Goal: Navigation & Orientation: Find specific page/section

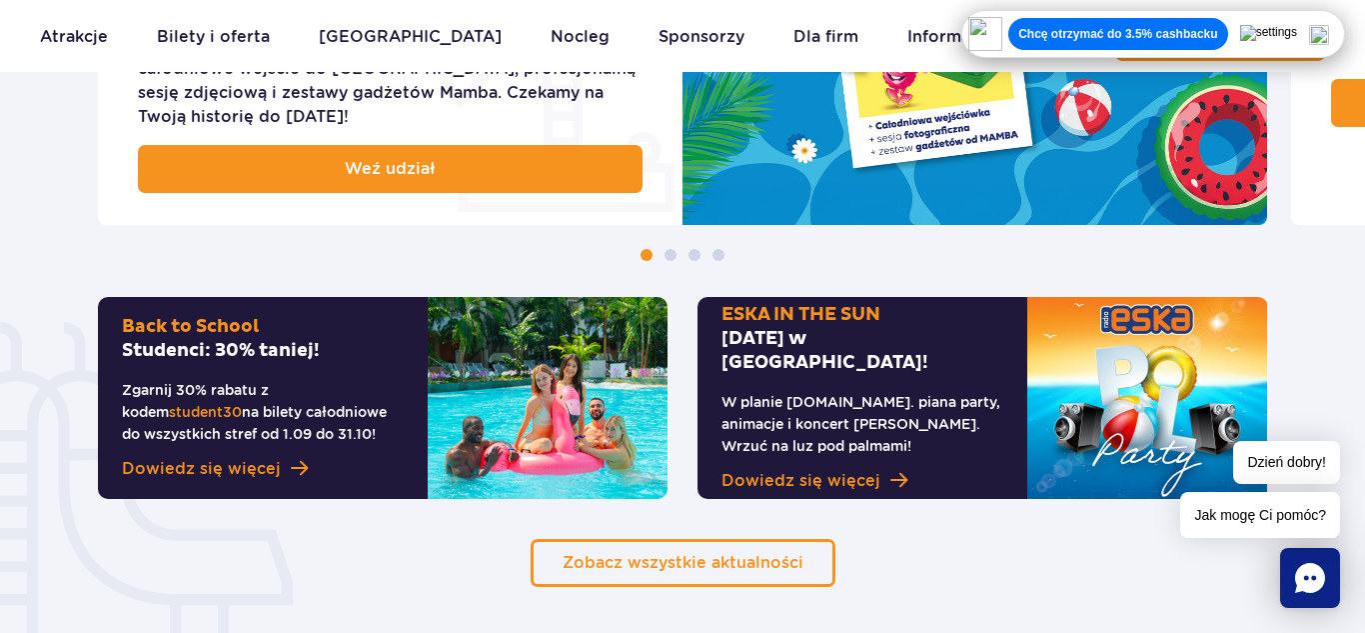
scroll to position [1165, 0]
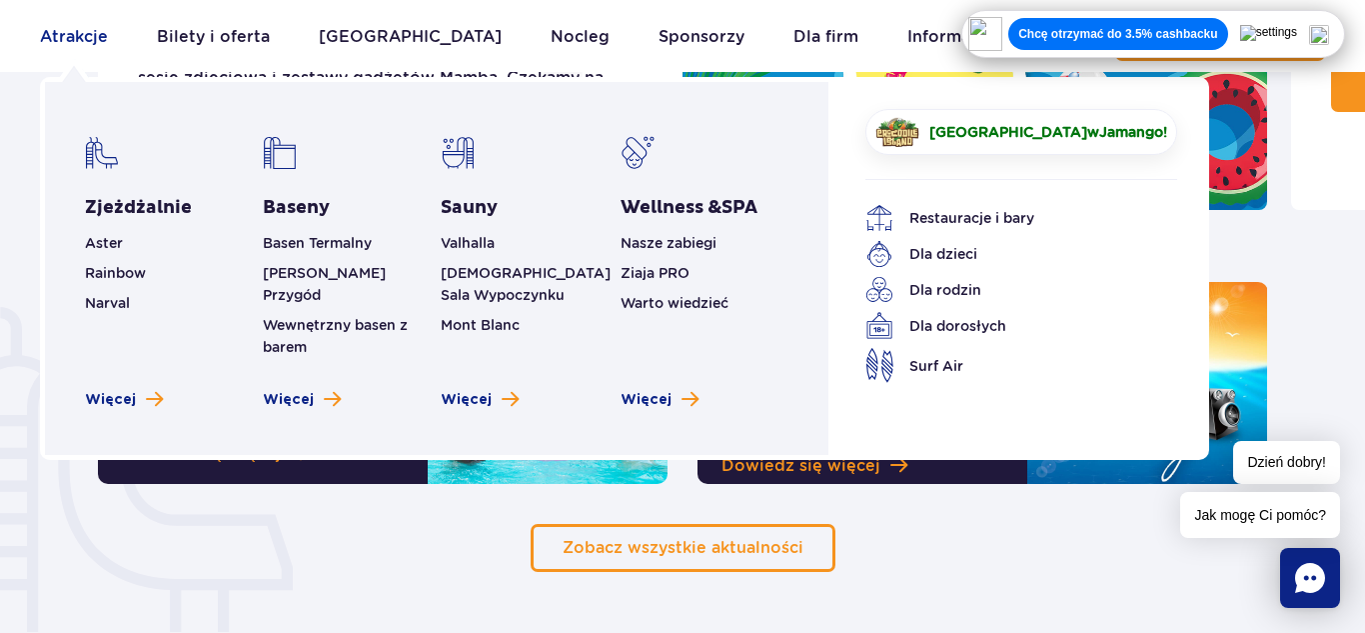
click at [61, 43] on link "Atrakcje" at bounding box center [74, 37] width 68 height 48
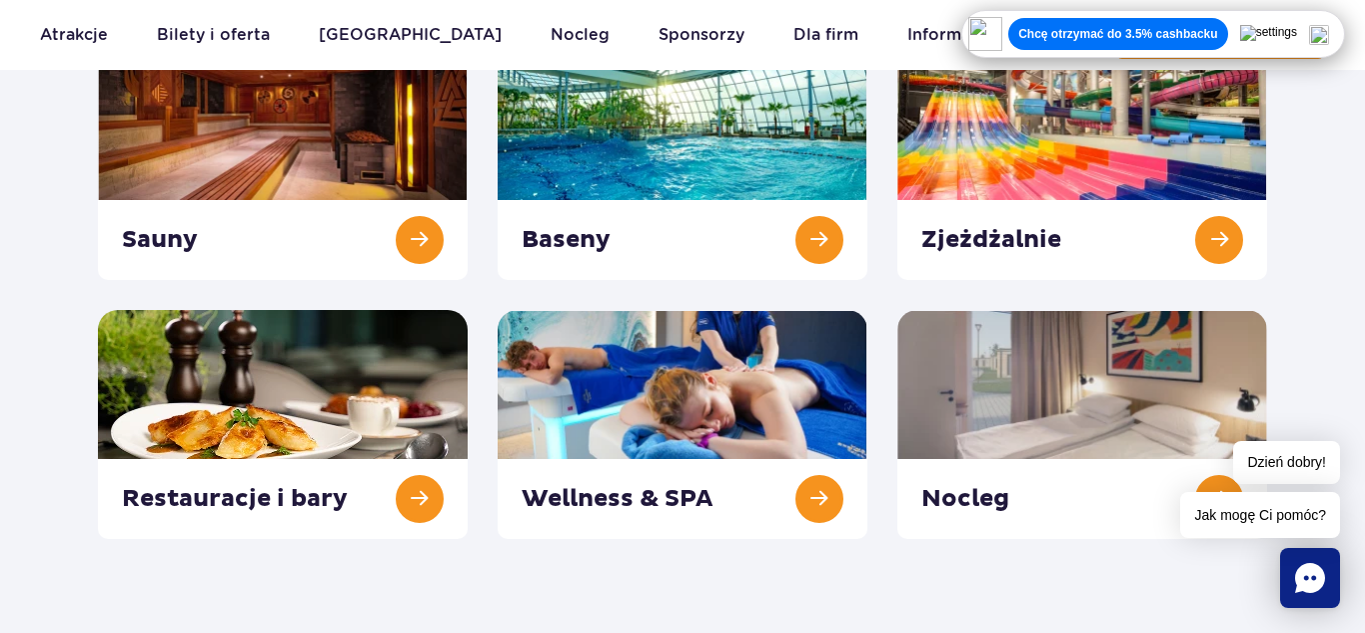
click at [892, 38] on ul "Aktualny ruch w parku Atrakcje Zjeżdżalnie Aster Rainbow Narval Więcej Baseny B…" at bounding box center [682, 35] width 1285 height 48
click at [981, 38] on link "Informacje i pomoc" at bounding box center [987, 35] width 159 height 48
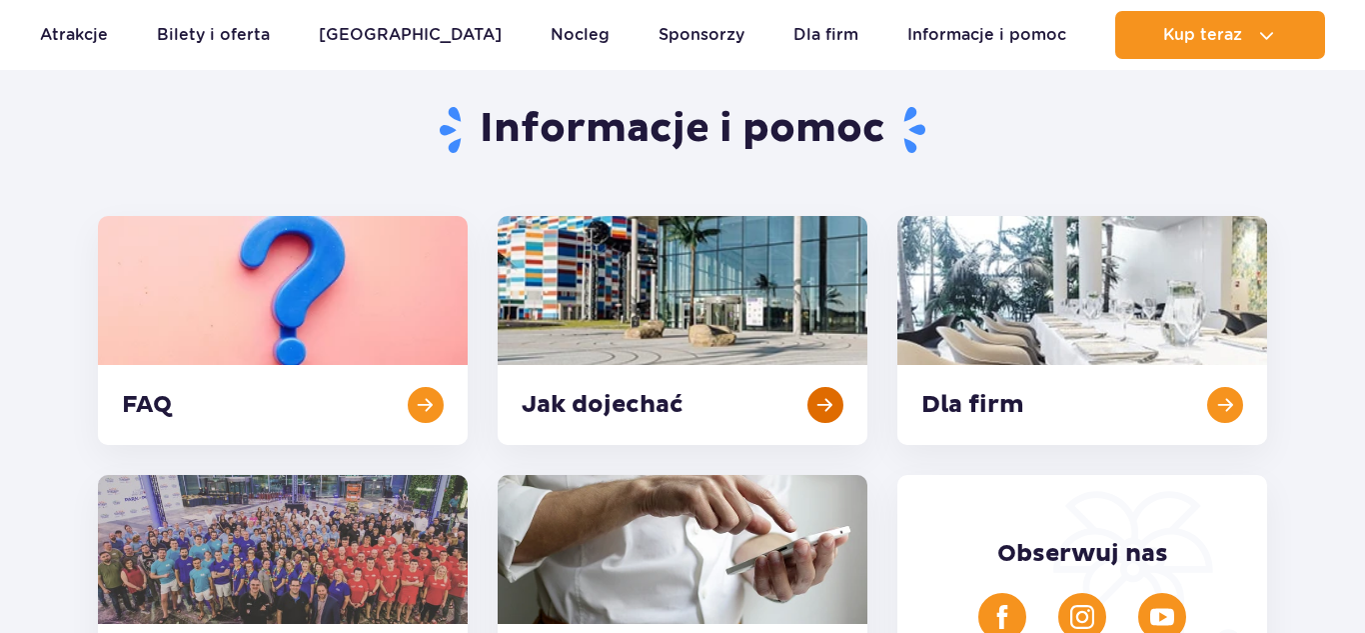
scroll to position [225, 0]
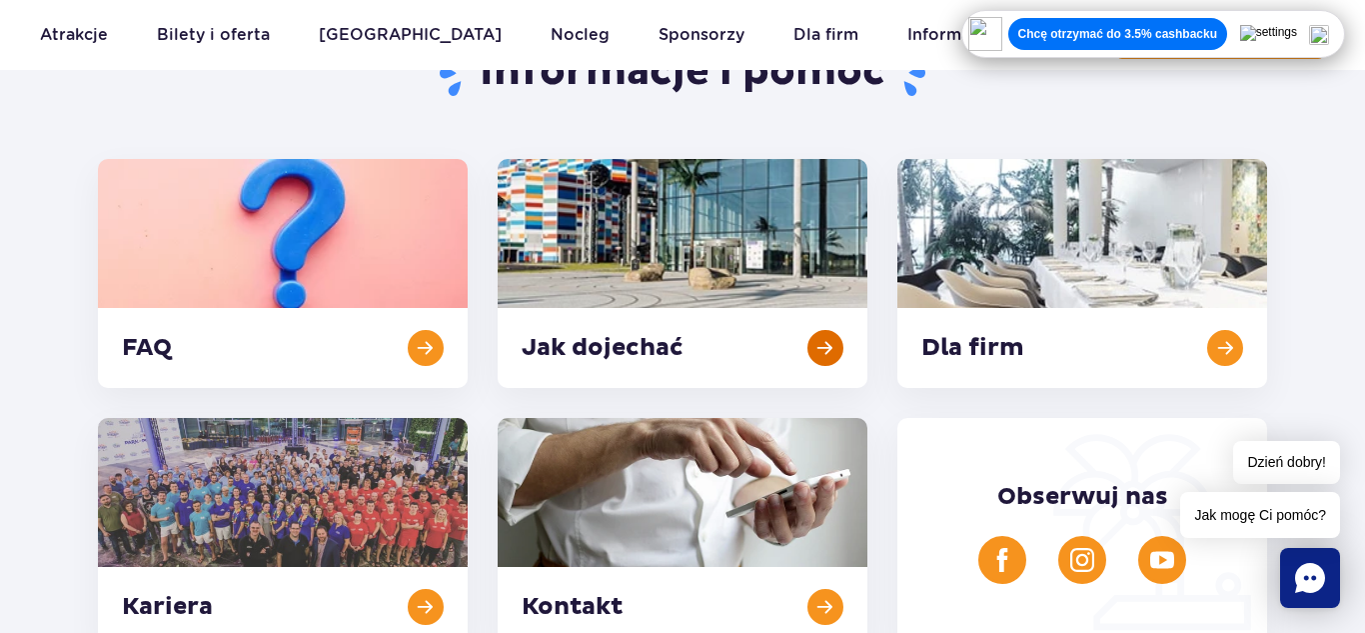
click at [811, 344] on link at bounding box center [683, 273] width 370 height 229
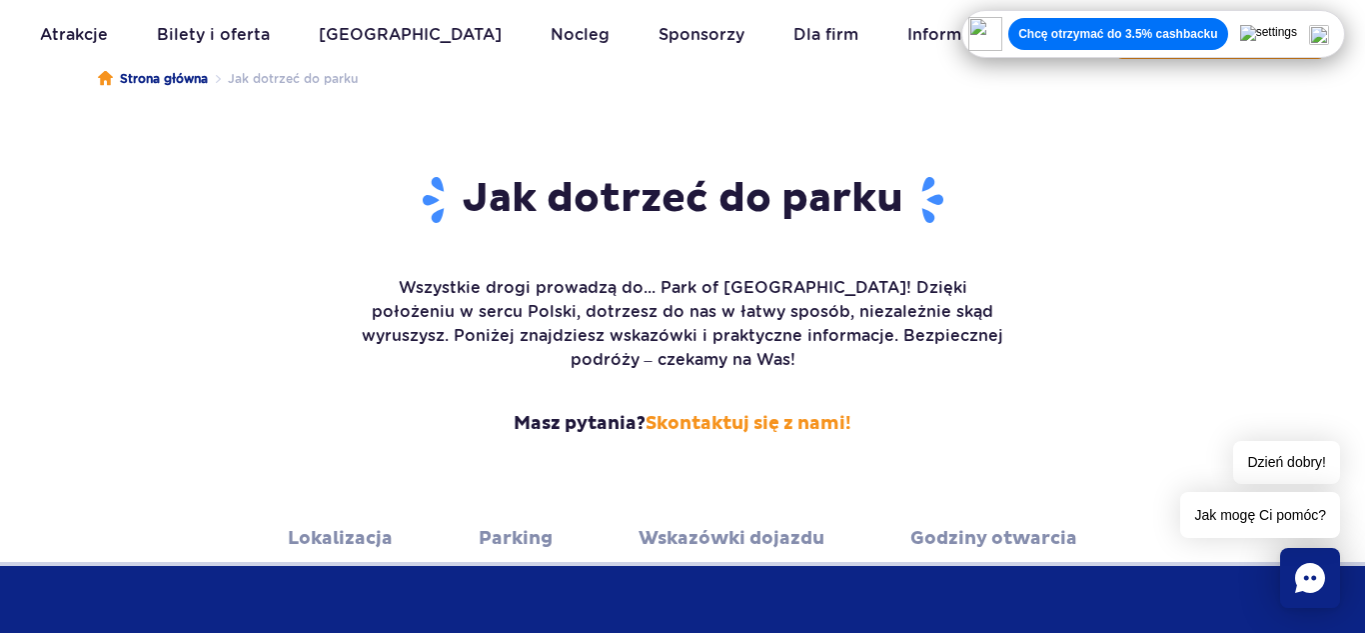
scroll to position [198, 0]
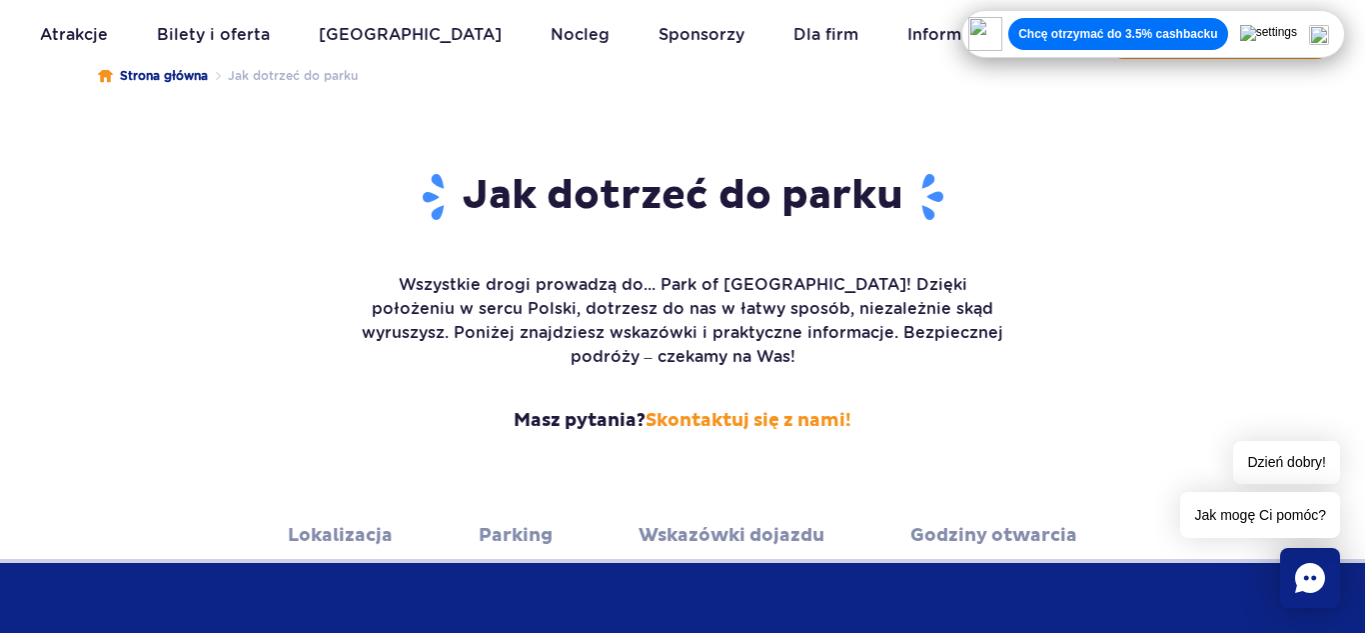
click at [350, 508] on link "Lokalizacja" at bounding box center [340, 535] width 105 height 55
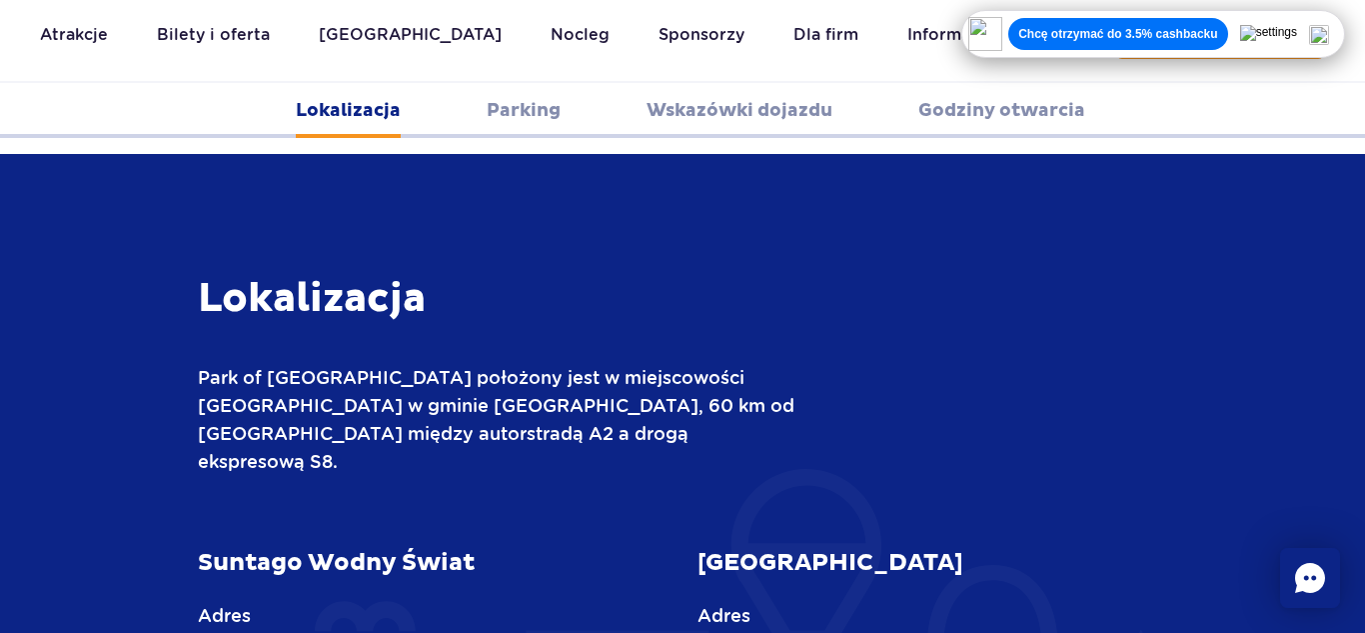
scroll to position [683, 0]
